Goal: Task Accomplishment & Management: Use online tool/utility

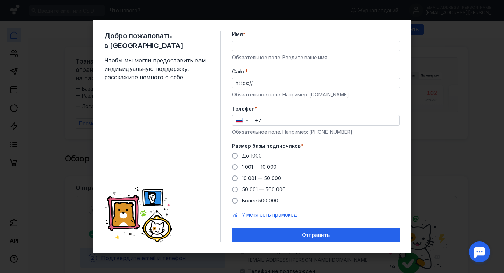
click at [270, 43] on input "Имя *" at bounding box center [316, 46] width 167 height 10
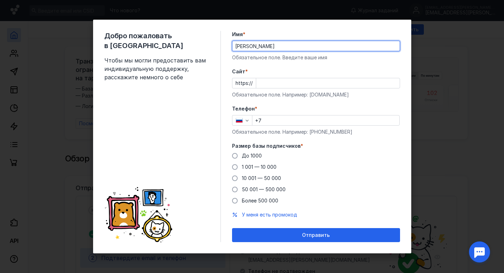
type input "[PERSON_NAME]"
click at [283, 57] on div "Обязательное поле. Введите ваше имя" at bounding box center [316, 57] width 168 height 7
click at [265, 83] on input "Cайт *" at bounding box center [328, 83] width 144 height 10
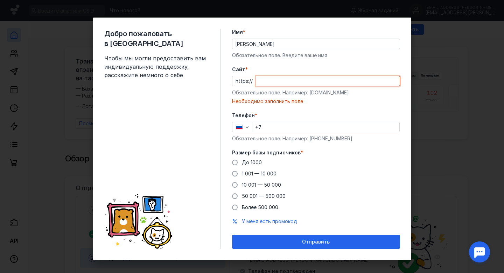
paste input "[DOMAIN_NAME][URL]"
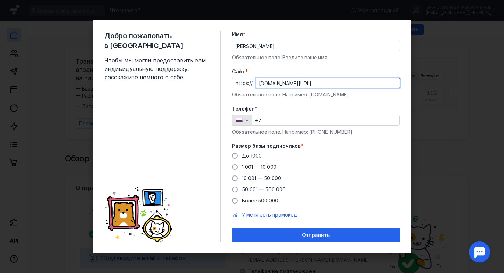
type input "[DOMAIN_NAME][URL]"
click at [249, 123] on div "button" at bounding box center [247, 120] width 7 height 7
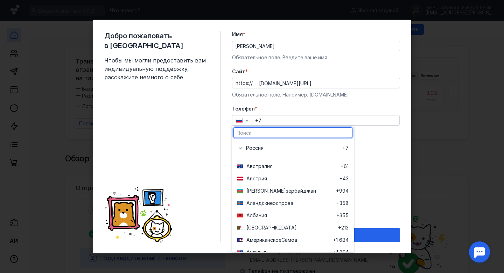
click at [257, 132] on input "text" at bounding box center [293, 133] width 118 height 10
type input "бе"
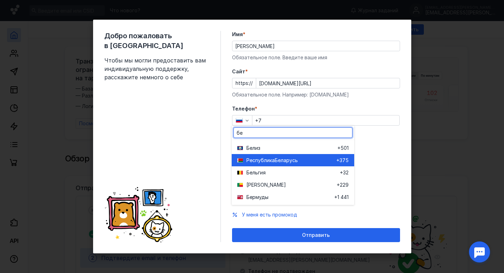
click at [258, 157] on span "Республика" at bounding box center [261, 160] width 28 height 7
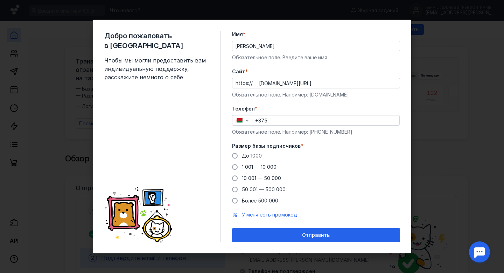
click at [272, 118] on input "+375" at bounding box center [326, 120] width 147 height 10
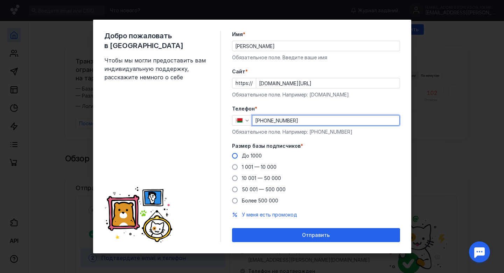
type input "[PHONE_NUMBER]"
click at [235, 155] on span at bounding box center [235, 156] width 6 height 6
click at [0, 0] on input "До 1000" at bounding box center [0, 0] width 0 height 0
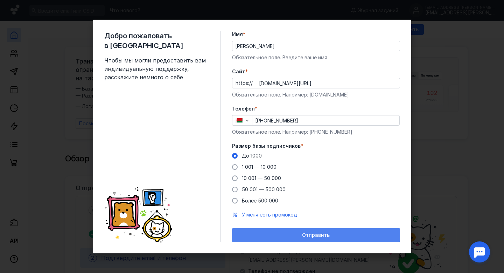
click at [322, 236] on span "Отправить" at bounding box center [316, 235] width 28 height 6
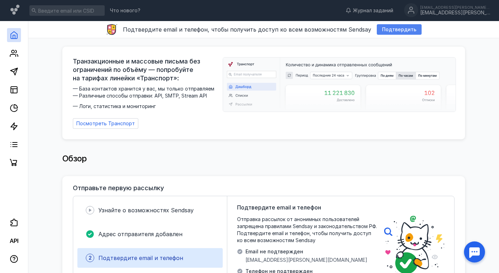
click at [388, 30] on span "Подтвердить" at bounding box center [399, 30] width 34 height 6
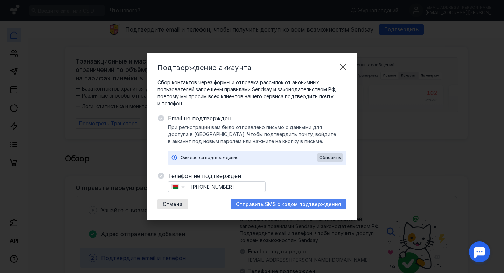
click at [296, 203] on span "Отправить SMS с кодом подтверждения" at bounding box center [288, 204] width 105 height 6
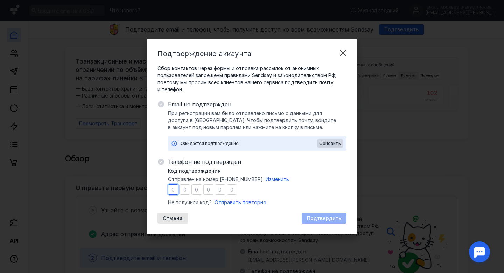
type input "5"
type input "3"
type input "8"
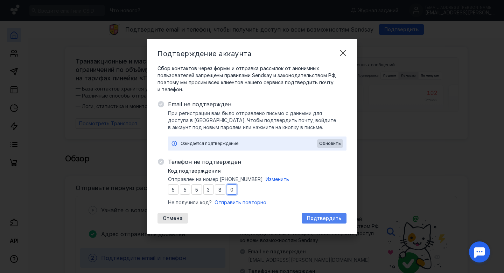
type input "0"
click at [327, 214] on div "Подтвердить" at bounding box center [324, 218] width 45 height 11
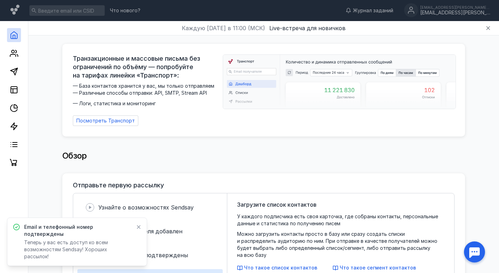
click at [138, 229] on icon at bounding box center [138, 227] width 5 height 6
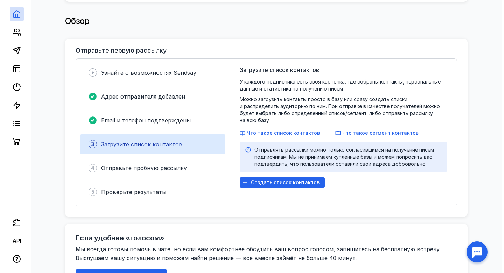
scroll to position [136, 0]
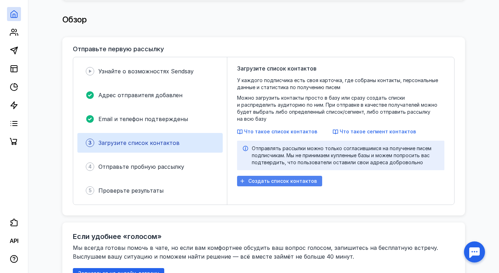
click at [279, 178] on span "Создать список контактов" at bounding box center [282, 181] width 69 height 6
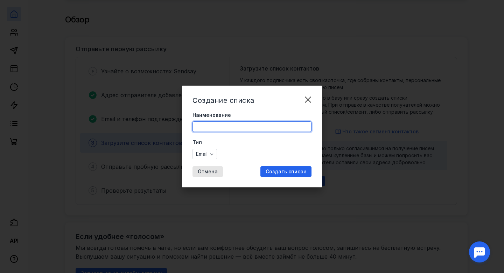
click at [215, 126] on input "Наименование" at bounding box center [252, 127] width 118 height 10
click at [197, 126] on input "[PERSON_NAME]" at bounding box center [252, 127] width 118 height 10
click at [231, 126] on input "07.10 Митап" at bounding box center [252, 127] width 118 height 10
type input "07.10 Митап(первое касание)"
click at [276, 171] on span "Создать список" at bounding box center [286, 171] width 41 height 6
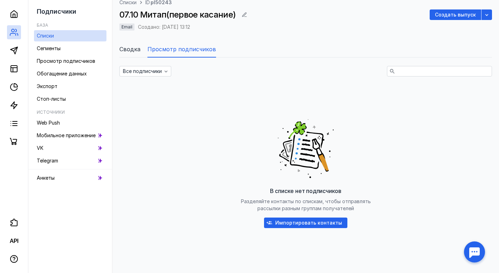
scroll to position [69, 0]
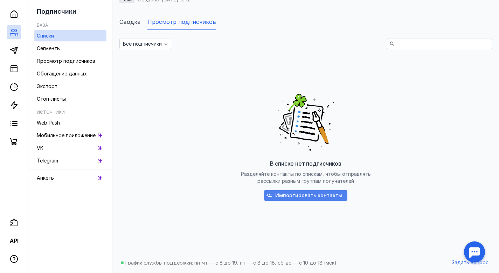
click at [286, 196] on span "Импортировать контакты" at bounding box center [308, 195] width 67 height 6
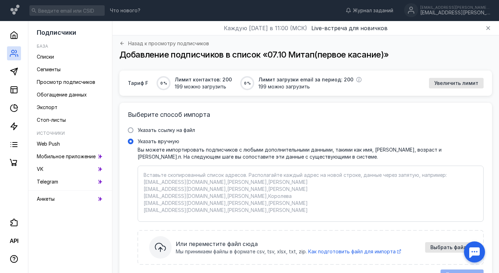
click at [190, 173] on textarea "Указать вручную Вы можете импортировать подписчиков с любыми дополнительными да…" at bounding box center [311, 193] width 334 height 44
paste textarea "Email [EMAIL_ADDRESS][DOMAIN_NAME] [EMAIL_ADDRESS][DOMAIN_NAME] [EMAIL_ADDRESS]…"
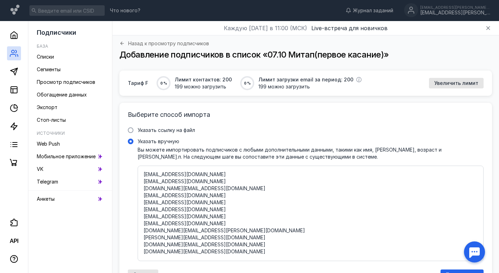
drag, startPoint x: 151, startPoint y: 252, endPoint x: 160, endPoint y: 191, distance: 61.6
click at [160, 191] on textarea "Указать вручную Вы можете импортировать подписчиков с любыми дополнительными да…" at bounding box center [311, 212] width 334 height 83
click at [178, 205] on textarea "Email [EMAIL_ADDRESS][DOMAIN_NAME] [EMAIL_ADDRESS][DOMAIN_NAME] [EMAIL_ADDRESS]…" at bounding box center [311, 212] width 334 height 83
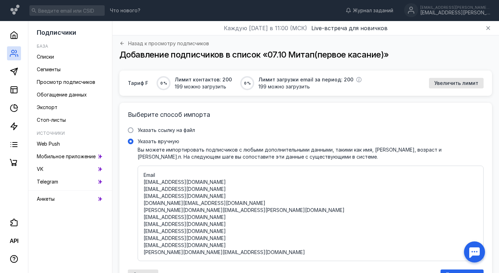
drag, startPoint x: 163, startPoint y: 173, endPoint x: 138, endPoint y: 174, distance: 24.5
click at [138, 174] on div "Email [EMAIL_ADDRESS][DOMAIN_NAME] [EMAIL_ADDRESS][DOMAIN_NAME] [EMAIL_ADDRESS]…" at bounding box center [311, 212] width 346 height 95
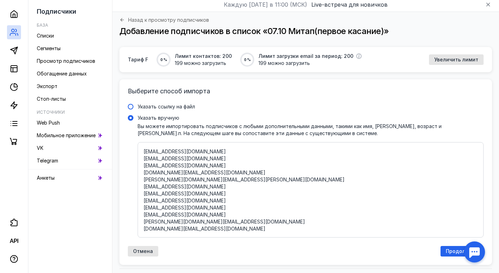
scroll to position [40, 0]
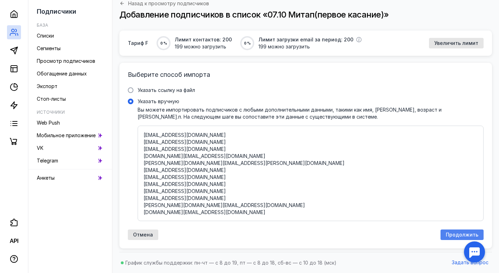
type textarea "[EMAIL_ADDRESS][DOMAIN_NAME] [EMAIL_ADDRESS][DOMAIN_NAME] [EMAIL_ADDRESS][DOMAI…"
click at [455, 237] on span "Продолжить" at bounding box center [462, 235] width 33 height 6
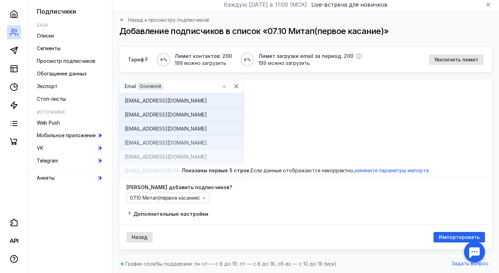
scroll to position [25, 0]
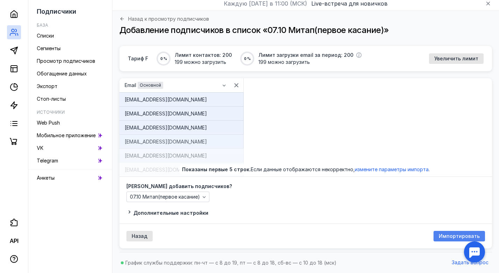
click at [442, 236] on span "Импортировать" at bounding box center [459, 236] width 41 height 6
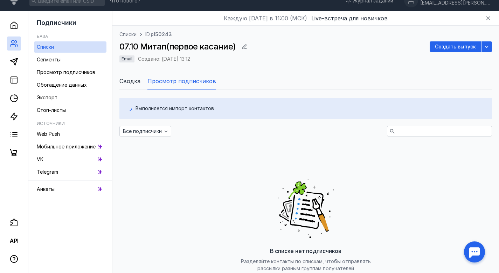
scroll to position [25, 0]
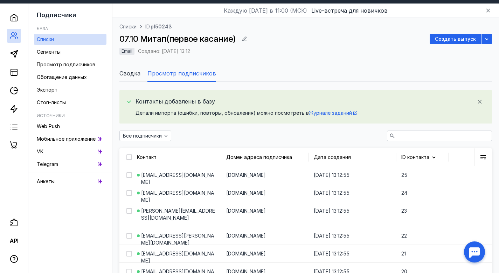
scroll to position [22, 0]
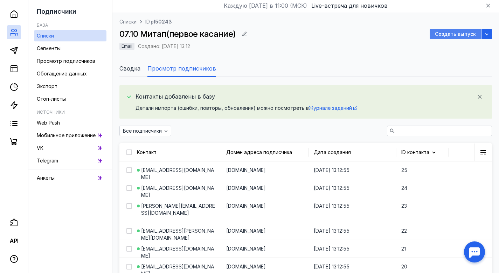
click at [450, 34] on span "Создать выпуск" at bounding box center [455, 34] width 41 height 6
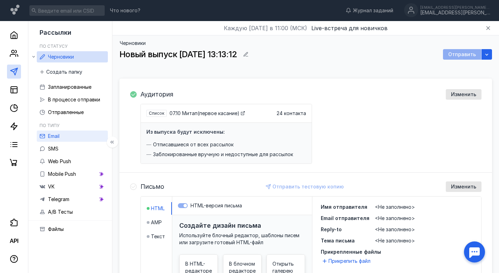
click at [59, 135] on span "Email" at bounding box center [54, 136] width 12 height 6
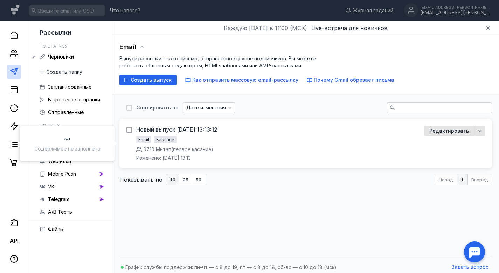
click at [129, 128] on icon at bounding box center [129, 129] width 5 height 5
click at [129, 128] on input "checkbox" at bounding box center [128, 128] width 5 height 5
click at [129, 128] on icon at bounding box center [129, 130] width 5 height 5
click at [129, 128] on input "checkbox" at bounding box center [128, 129] width 5 height 5
checkbox input "false"
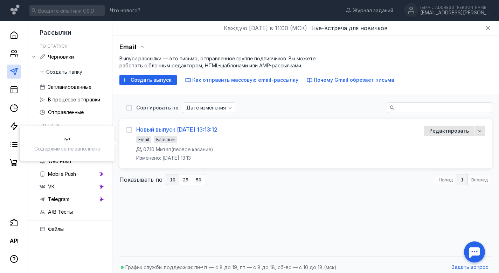
click at [181, 131] on div "Новый выпуск [DATE] 13:13:12" at bounding box center [176, 129] width 81 height 7
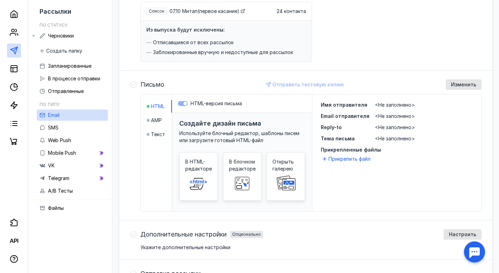
scroll to position [103, 0]
click at [164, 133] on span "Текст" at bounding box center [158, 133] width 14 height 7
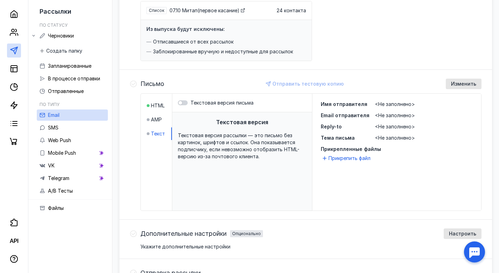
click at [197, 140] on span "Текстовая версия рассылки — это письмо без картинок, шрифтов и ссылок. Она пока…" at bounding box center [239, 145] width 122 height 27
click at [391, 102] on span "<Не заполнено>" at bounding box center [395, 104] width 40 height 6
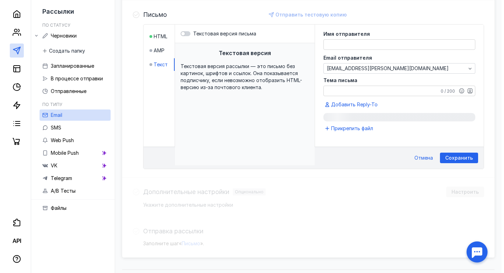
scroll to position [172, 0]
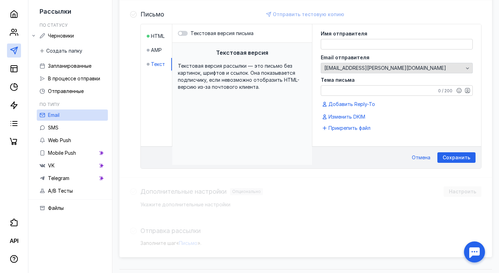
click at [378, 67] on div "[EMAIL_ADDRESS][PERSON_NAME][DOMAIN_NAME]" at bounding box center [394, 68] width 143 height 6
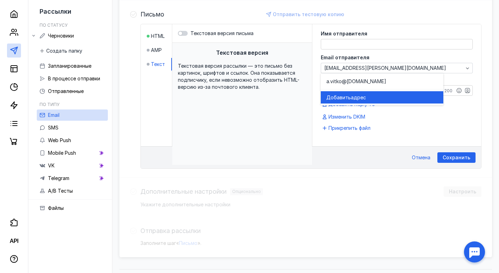
click at [357, 96] on span "адрес" at bounding box center [358, 97] width 15 height 7
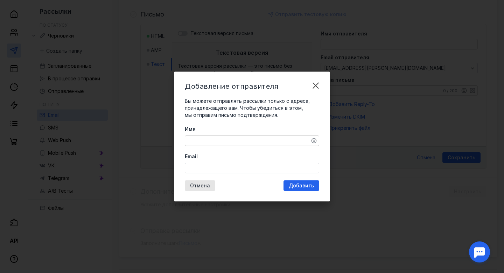
click at [213, 144] on textarea "Имя" at bounding box center [252, 141] width 134 height 10
type textarea "Команда Stafflow"
click at [215, 165] on input "Email" at bounding box center [252, 168] width 134 height 10
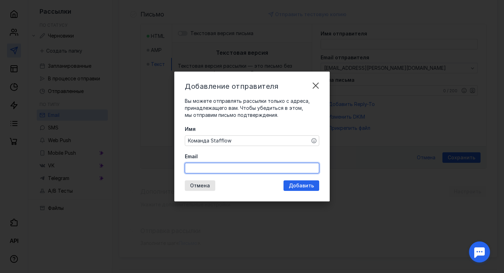
click at [224, 153] on label "Email" at bounding box center [252, 156] width 135 height 7
click at [224, 163] on input "Email" at bounding box center [252, 168] width 134 height 10
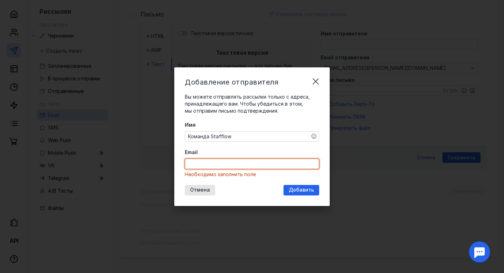
paste input "[EMAIL_ADDRESS][DOMAIN_NAME]"
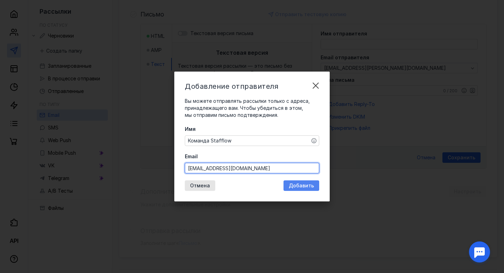
type input "[EMAIL_ADDRESS][DOMAIN_NAME]"
click at [296, 185] on span "Добавить" at bounding box center [301, 186] width 25 height 6
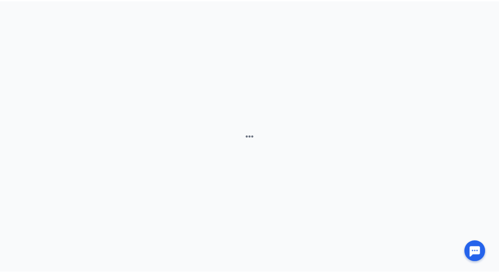
scroll to position [0, 0]
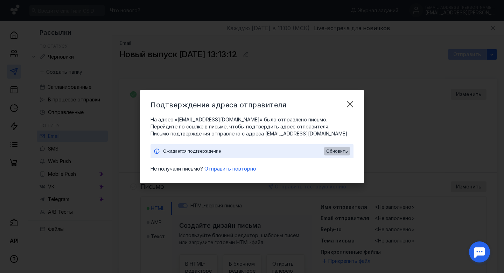
click at [335, 152] on span "Обновить" at bounding box center [337, 151] width 22 height 5
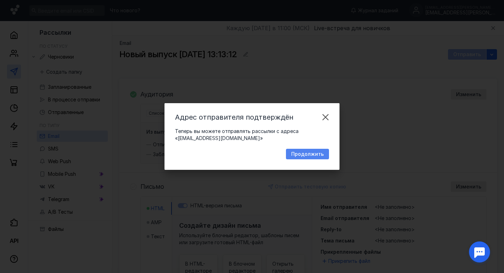
click at [319, 154] on span "Продолжить" at bounding box center [307, 154] width 33 height 6
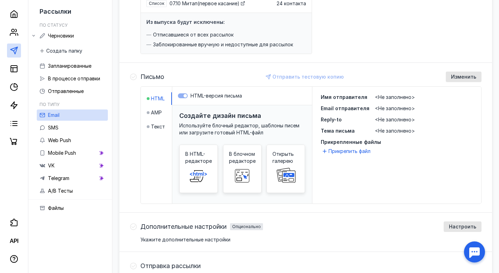
scroll to position [116, 0]
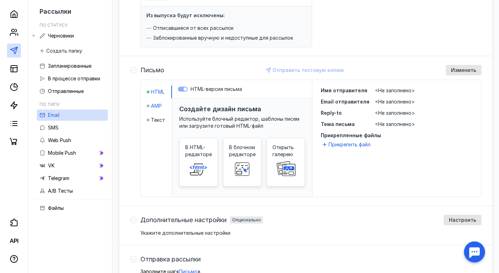
click at [159, 107] on span "AMP" at bounding box center [156, 105] width 11 height 7
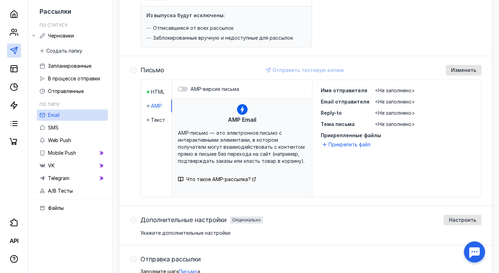
click at [404, 92] on span "<Не заполнено>" at bounding box center [395, 90] width 40 height 6
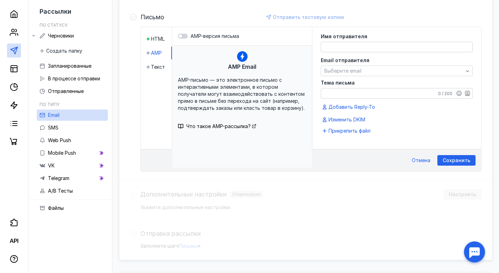
scroll to position [172, 0]
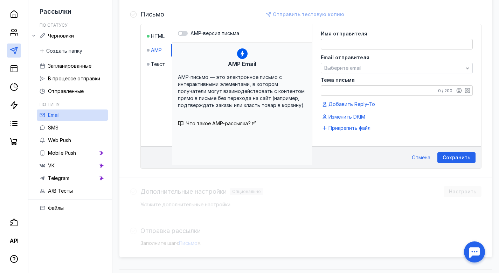
click at [347, 43] on textarea at bounding box center [396, 44] width 151 height 10
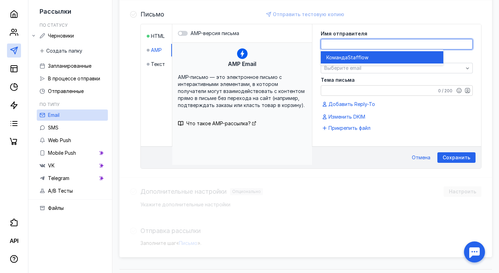
click at [347, 57] on span "Команда" at bounding box center [336, 57] width 21 height 7
type textarea "Команда Stafflow"
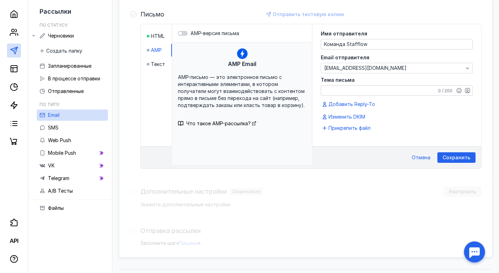
click at [346, 89] on textarea "Тема письма" at bounding box center [396, 90] width 151 height 10
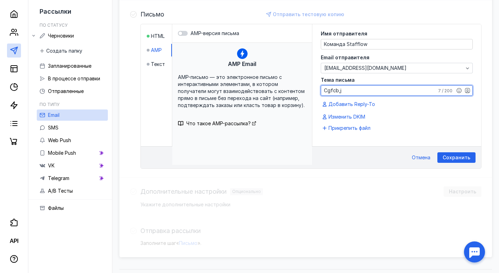
drag, startPoint x: 346, startPoint y: 92, endPoint x: 309, endPoint y: 91, distance: 37.1
click at [309, 91] on div "HTML AMP Текст AMP-версия письма AMP Email AMP-письмо — это электронное письмо …" at bounding box center [311, 85] width 340 height 122
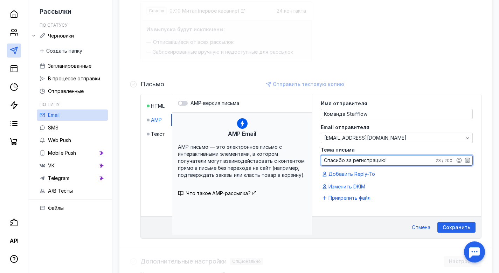
scroll to position [101, 0]
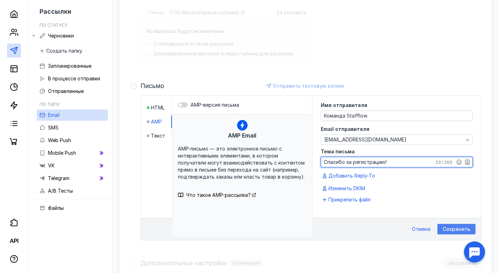
type textarea "Спасибо за регистрацию!"
click at [446, 227] on span "Сохранить" at bounding box center [457, 229] width 28 height 6
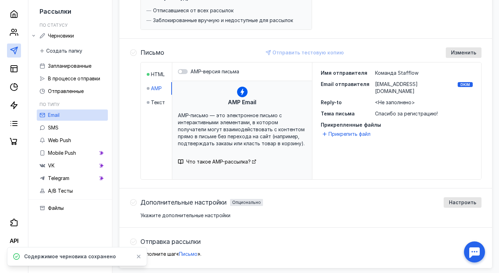
scroll to position [133, 0]
click at [158, 104] on span "Текст" at bounding box center [158, 102] width 14 height 7
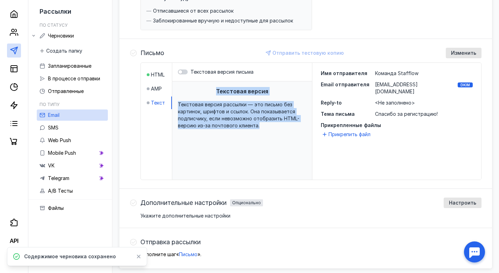
drag, startPoint x: 259, startPoint y: 126, endPoint x: 201, endPoint y: 84, distance: 71.8
click at [201, 84] on div "Текстовая версия Текстовая версия рассылки — это письмо без картинок, шрифтов и…" at bounding box center [242, 139] width 140 height 117
click at [189, 71] on label "Текстовая версия письма" at bounding box center [242, 71] width 129 height 7
click at [178, 72] on input "Текстовая версия письма" at bounding box center [178, 72] width 0 height 0
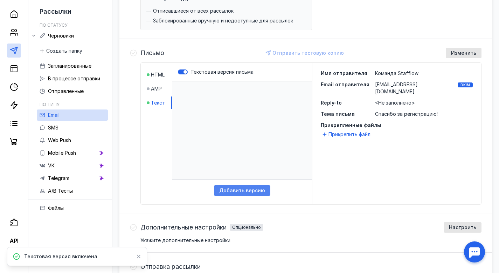
click at [234, 191] on span "Добавить версию" at bounding box center [242, 190] width 46 height 6
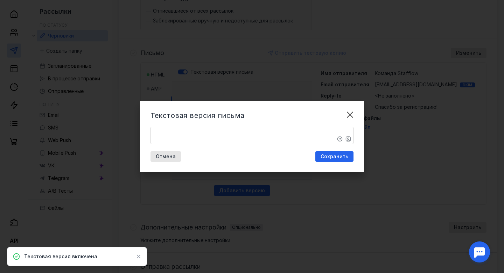
click at [204, 138] on textarea "​" at bounding box center [252, 135] width 202 height 17
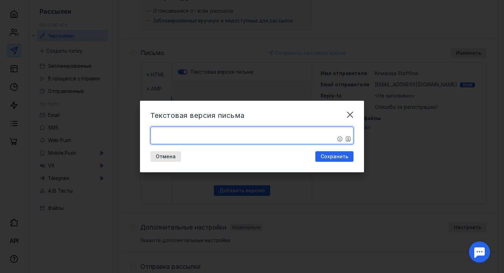
paste textarea "Здравствуйте! Благодарим вас за интерес к нашему мероприятию и поданную заявку.…"
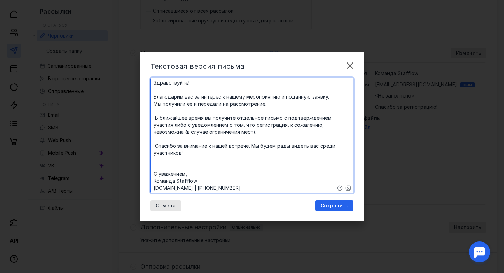
click at [156, 146] on textarea "​Здравствуйте! Благодарим вас за интерес к нашему мероприятию и поданную заявку…" at bounding box center [252, 135] width 202 height 115
click at [196, 82] on textarea "​Здравствуйте! Благодарим вас за интерес к нашему мероприятию и поданную заявку…" at bounding box center [252, 135] width 202 height 115
click at [340, 187] on icon "button" at bounding box center [340, 188] width 6 height 6
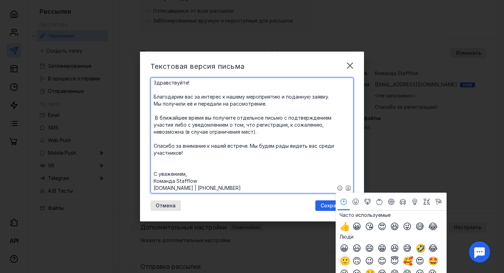
click at [345, 261] on span "🙂" at bounding box center [344, 260] width 8 height 8
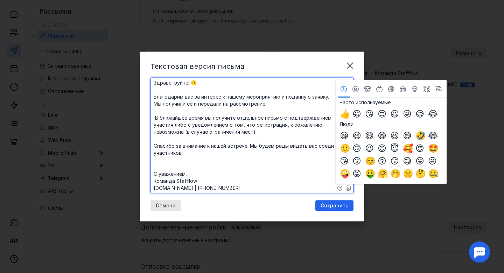
click at [235, 142] on textarea "​Здравствуйте! 🙂 Благодарим вас за интерес к нашему мероприятию и поданную заяв…" at bounding box center [252, 135] width 202 height 115
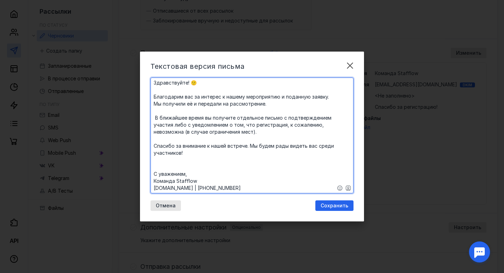
click at [156, 117] on textarea "​Здравствуйте! 🙂 Благодарим вас за интерес к нашему мероприятию и поданную заяв…" at bounding box center [252, 135] width 202 height 115
type textarea "​Здравствуйте! 🙂 Благодарим вас за интерес к нашему мероприятию и поданную заяв…"
click at [327, 206] on span "Сохранить" at bounding box center [335, 205] width 28 height 6
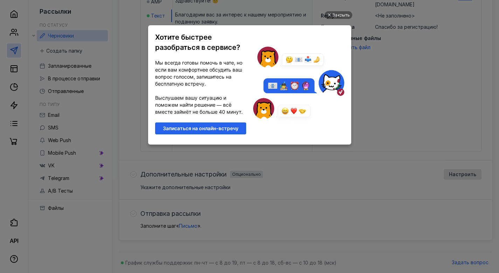
click at [339, 108] on div at bounding box center [298, 84] width 91 height 105
click at [337, 18] on div "Закрыть" at bounding box center [341, 15] width 18 height 8
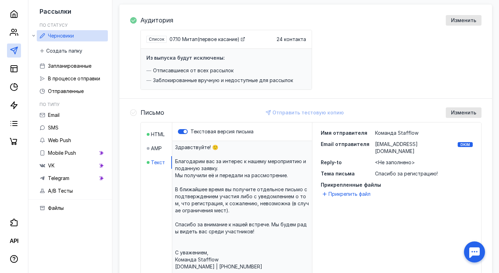
scroll to position [73, 0]
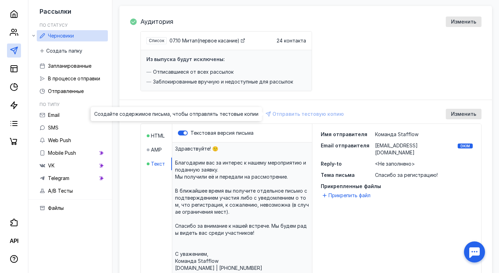
click at [314, 114] on div "Отправить тестовую копию" at bounding box center [305, 114] width 84 height 11
click at [159, 147] on span "AMP" at bounding box center [156, 149] width 11 height 7
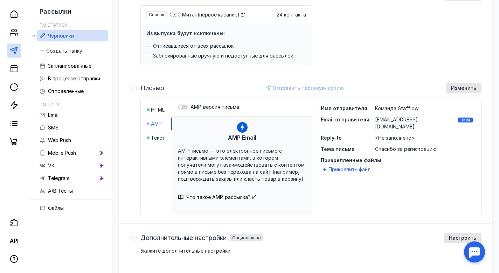
scroll to position [102, 0]
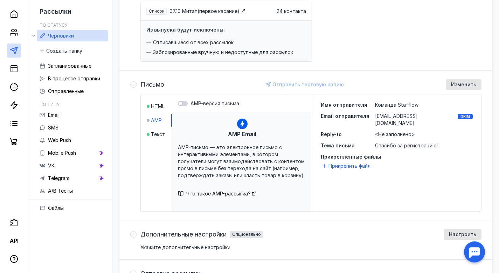
click at [248, 129] on div "AMP Email" at bounding box center [242, 128] width 28 height 20
click at [244, 125] on icon at bounding box center [242, 123] width 11 height 11
click at [161, 108] on span "HTML" at bounding box center [158, 106] width 14 height 7
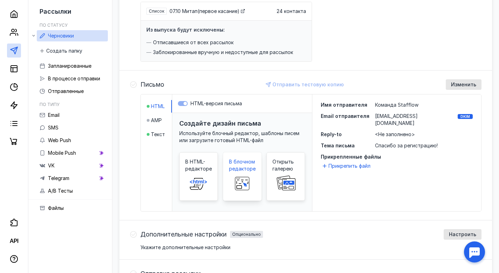
click at [249, 166] on span "В блочном редакторе" at bounding box center [242, 165] width 27 height 14
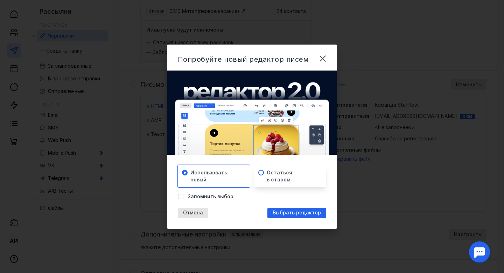
click at [296, 173] on div "Остаться в старом" at bounding box center [293, 176] width 53 height 14
click at [227, 175] on div "Использовать новый" at bounding box center [217, 176] width 53 height 14
click at [298, 216] on div "Выбрать редактор" at bounding box center [297, 212] width 59 height 11
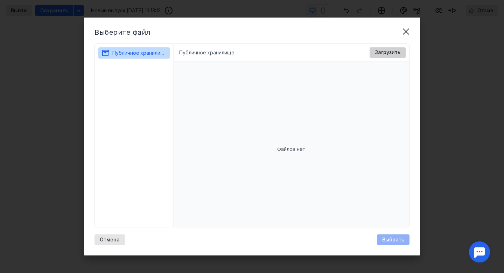
click at [396, 48] on div "Загрузить" at bounding box center [388, 52] width 36 height 11
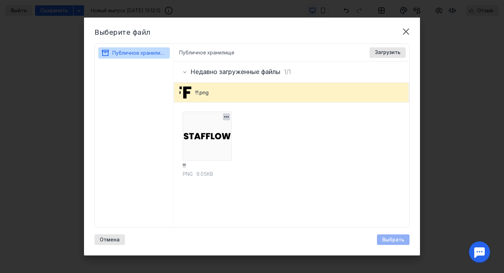
click at [214, 134] on img at bounding box center [207, 135] width 49 height 49
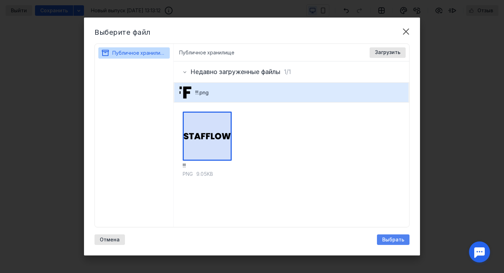
click at [390, 236] on span "Выбрать" at bounding box center [394, 239] width 22 height 6
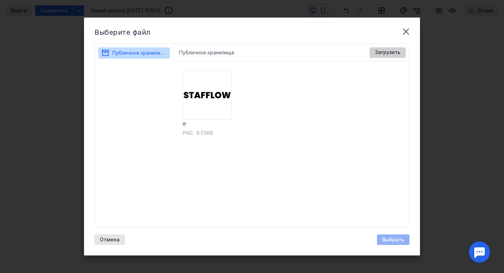
click at [375, 54] on div "Загрузить" at bounding box center [388, 52] width 33 height 6
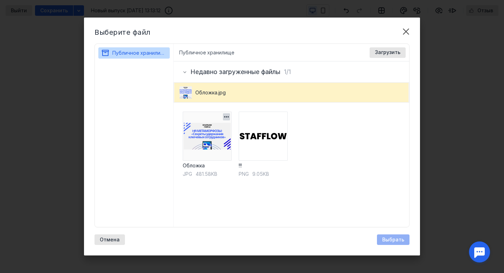
click at [207, 146] on img at bounding box center [207, 135] width 49 height 49
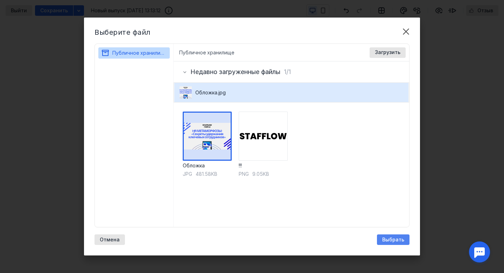
click at [384, 237] on span "Выбрать" at bounding box center [394, 239] width 22 height 6
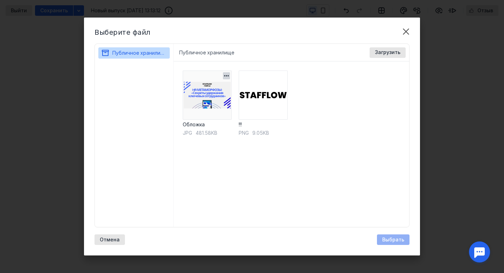
click at [211, 95] on img at bounding box center [207, 94] width 49 height 49
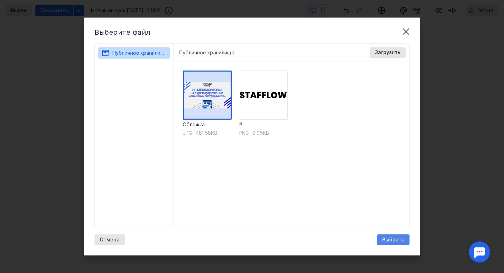
click at [387, 236] on span "Выбрать" at bounding box center [394, 239] width 22 height 6
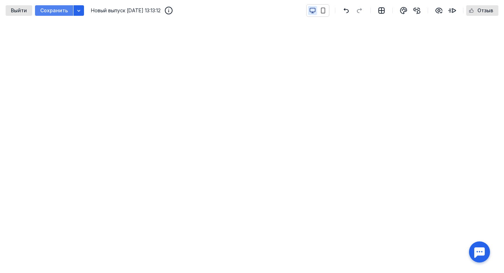
click at [48, 9] on span "Сохранить" at bounding box center [54, 11] width 28 height 6
click at [325, 11] on icon "button" at bounding box center [324, 10] width 4 height 5
click at [313, 9] on icon "button" at bounding box center [313, 10] width 6 height 6
click at [61, 8] on span "Сохранить" at bounding box center [54, 11] width 28 height 6
click at [19, 11] on span "Выйти" at bounding box center [19, 11] width 16 height 6
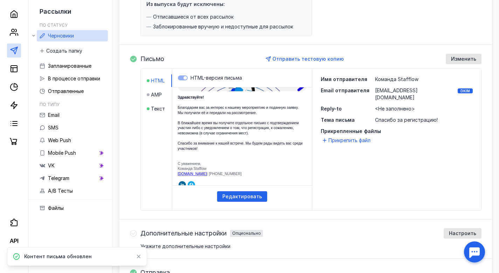
scroll to position [129, 0]
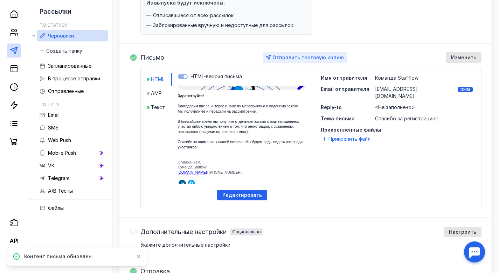
click at [301, 58] on span "Отправить тестовую копию" at bounding box center [308, 57] width 71 height 6
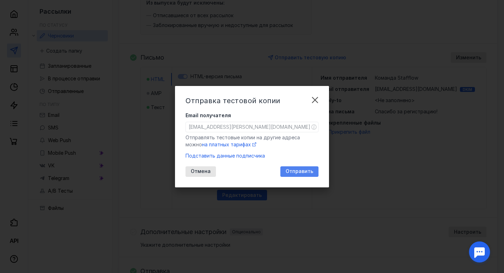
click at [303, 173] on span "Отправить" at bounding box center [300, 171] width 28 height 6
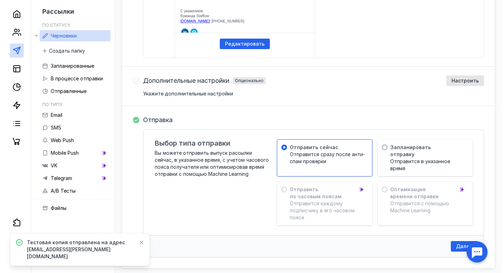
scroll to position [301, 0]
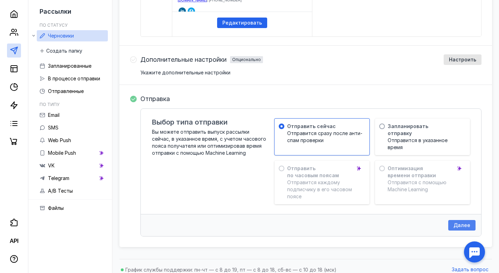
click at [465, 222] on span "Далее" at bounding box center [462, 225] width 17 height 6
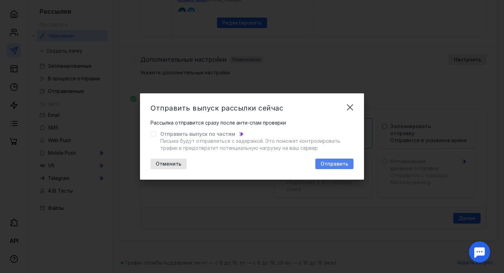
click at [328, 162] on span "Отправить" at bounding box center [335, 164] width 28 height 6
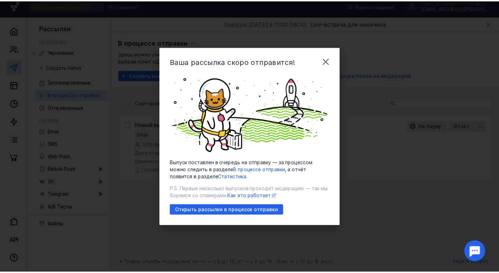
scroll to position [5, 0]
